Goal: Navigation & Orientation: Find specific page/section

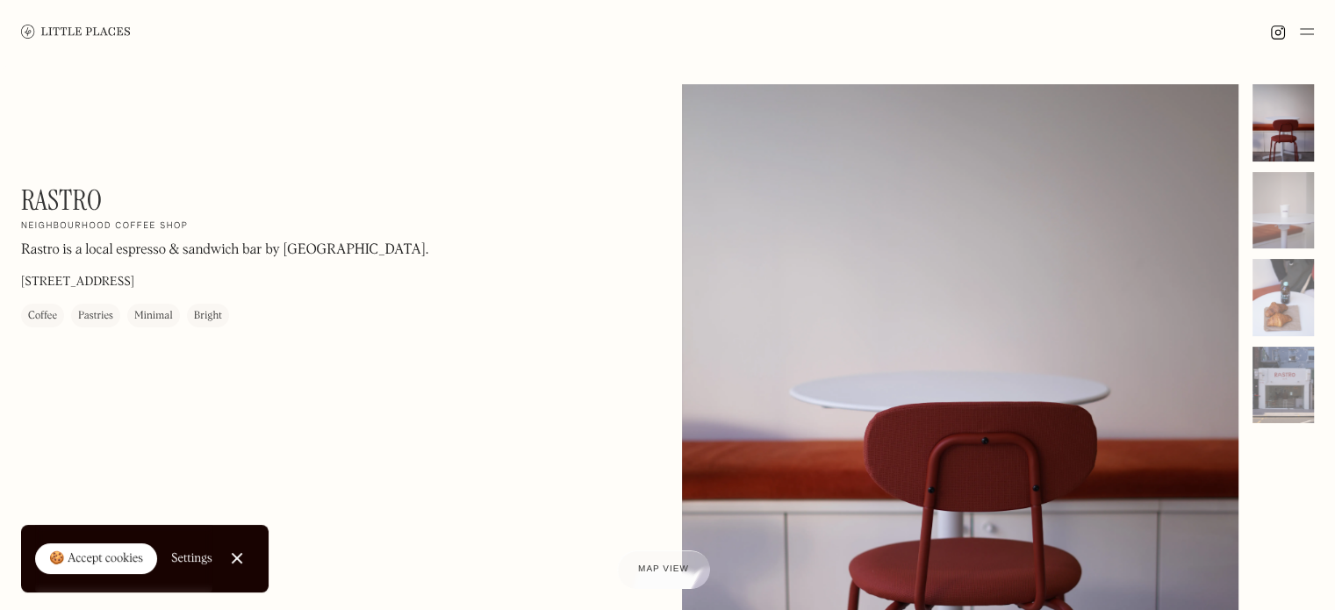
click at [1306, 34] on img at bounding box center [1307, 31] width 14 height 21
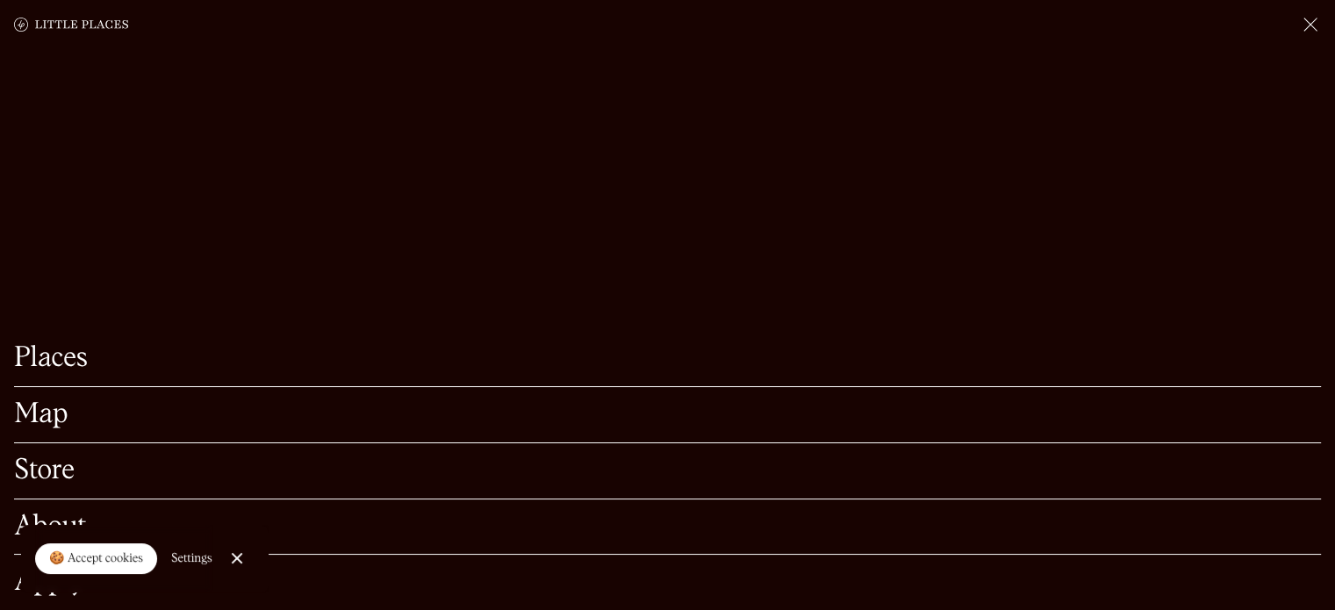
scroll to position [263, 0]
click at [67, 457] on link "Store" at bounding box center [667, 470] width 1307 height 27
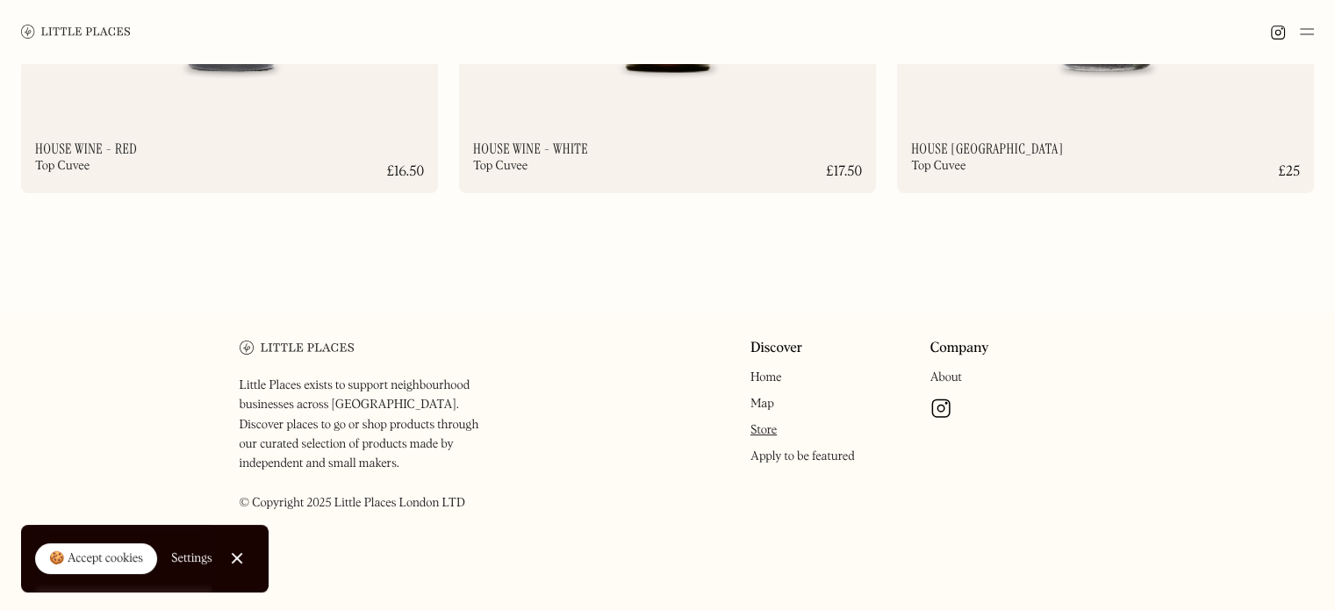
scroll to position [13943, 0]
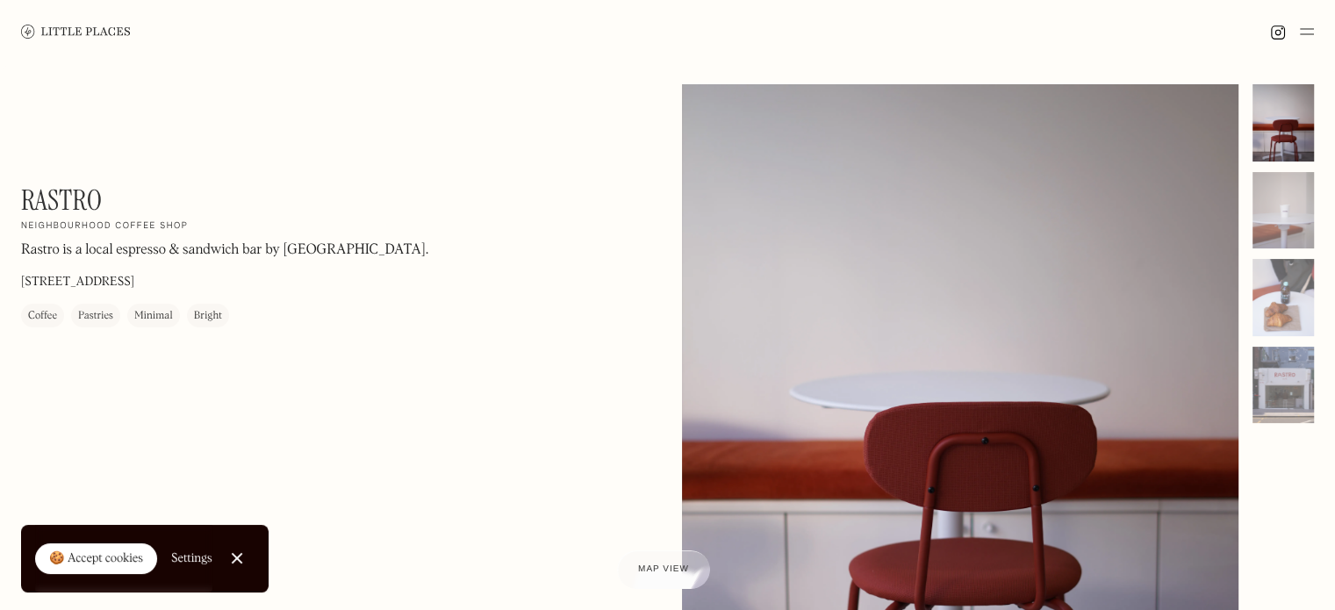
click at [1300, 30] on img at bounding box center [1307, 31] width 14 height 21
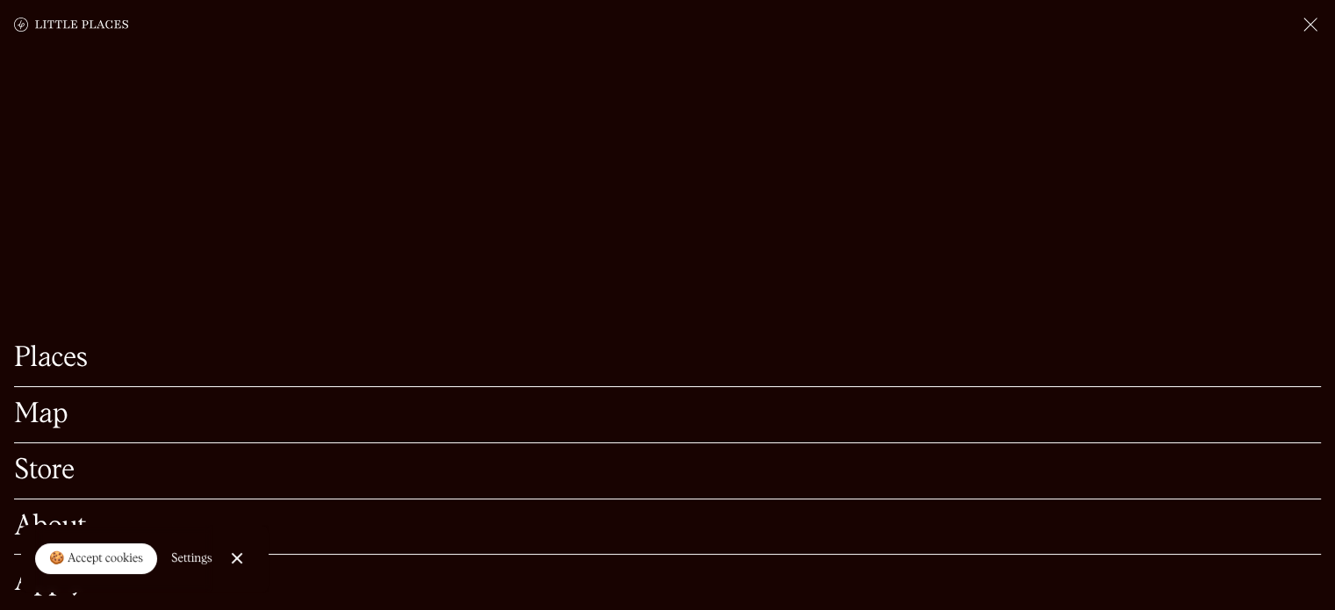
scroll to position [351, 0]
click at [44, 457] on link "Store" at bounding box center [667, 470] width 1307 height 27
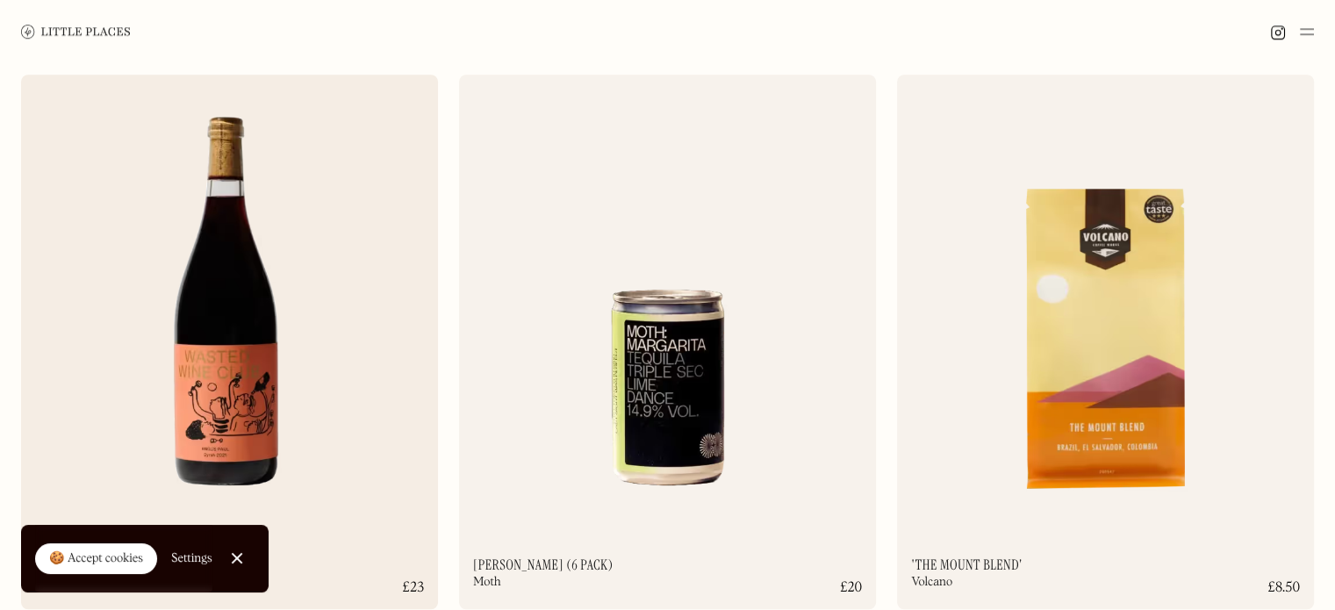
scroll to position [1844, 0]
